Goal: Information Seeking & Learning: Learn about a topic

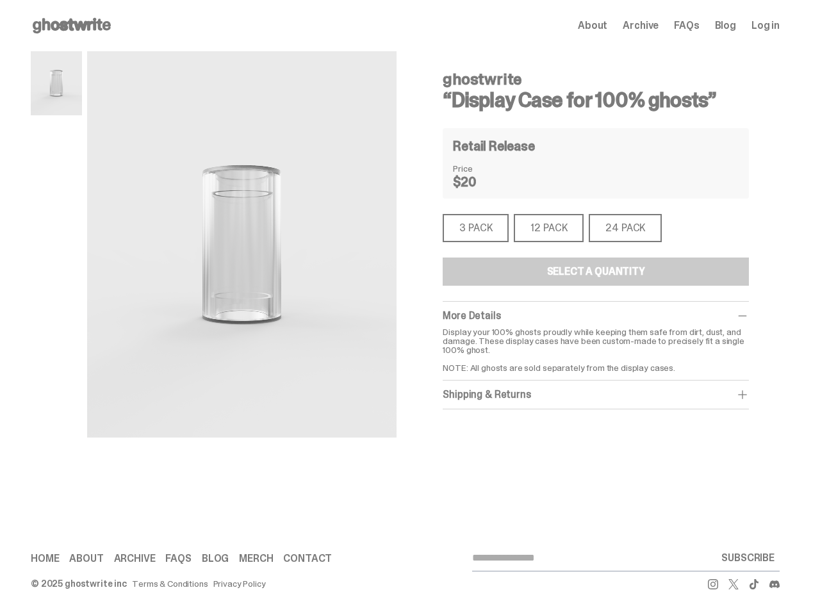
click at [404, 307] on div "ghostwrite “Display Case for 100% ghosts” Retail Release Price $20 3 PACK 3 PAC…" at bounding box center [405, 280] width 749 height 458
click at [241, 244] on img at bounding box center [241, 244] width 309 height 387
click at [0, 74] on div "ghostwrite “Display Case for 100% ghosts” ghostwrite “Display Case for 100% gho…" at bounding box center [405, 280] width 810 height 458
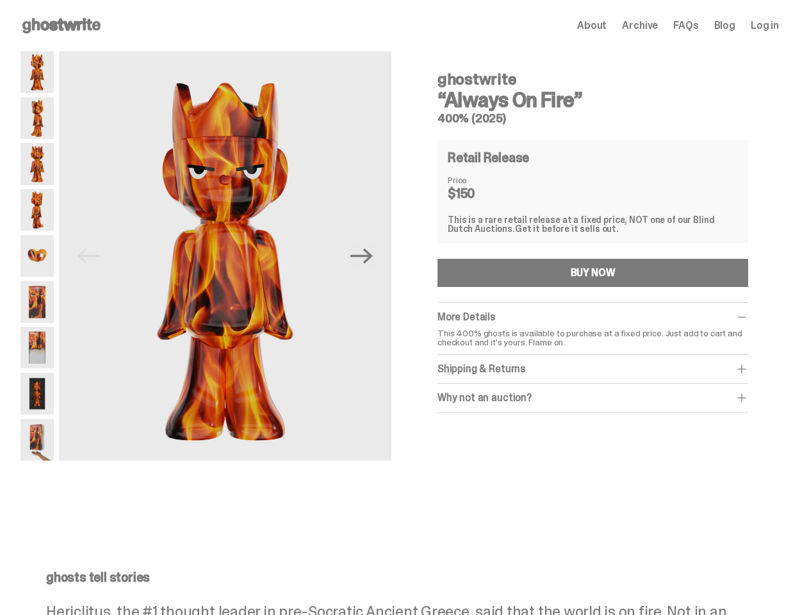
click at [404, 307] on div "Previous Next ghostwrite “Always On Fire” 400% (2025) Retail Release Price $150…" at bounding box center [399, 280] width 758 height 458
click at [232, 255] on img at bounding box center [225, 259] width 332 height 416
click at [366, 255] on icon "Next" at bounding box center [361, 255] width 22 height 15
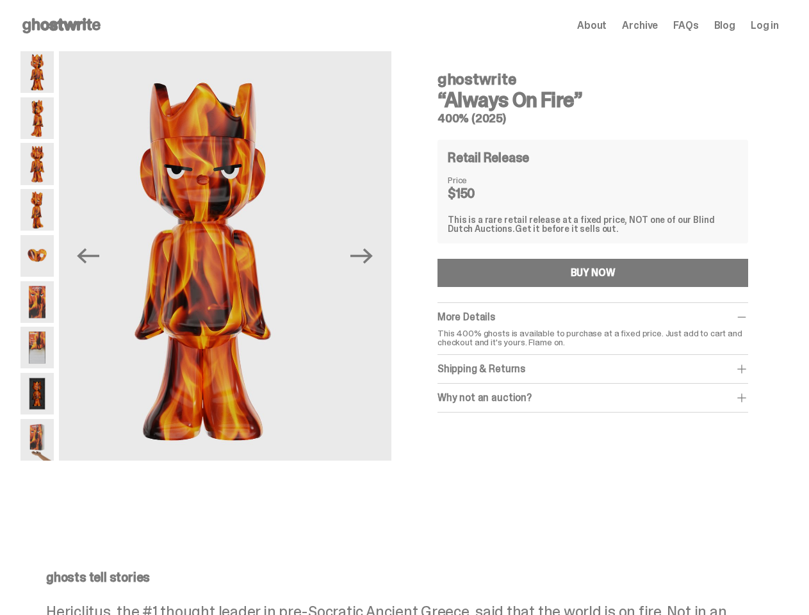
click at [0, 74] on div "ghostwrite “Always On Fire” 400% (2025) Previous Next ghostwrite “Always On Fir…" at bounding box center [399, 280] width 799 height 458
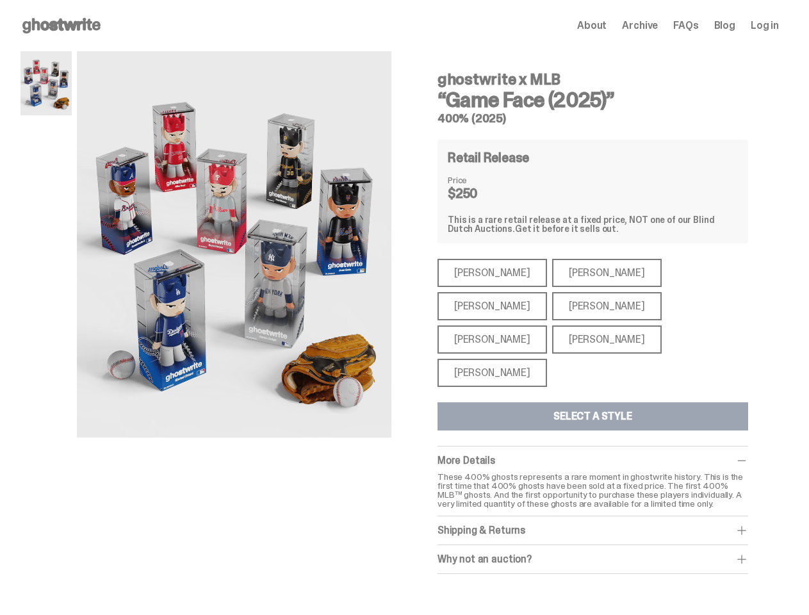
click at [404, 307] on div "ghostwrite x MLB “Game Face (2025)” 400% (2025) Retail Release Price $250 This …" at bounding box center [399, 325] width 758 height 548
click at [241, 244] on img at bounding box center [234, 247] width 314 height 393
click at [0, 74] on div "ghostwrite x MLB “Game Face (2025)” 400% (2025) ghostwrite x MLB “Game Face (20…" at bounding box center [399, 325] width 799 height 548
